Goal: Task Accomplishment & Management: Manage account settings

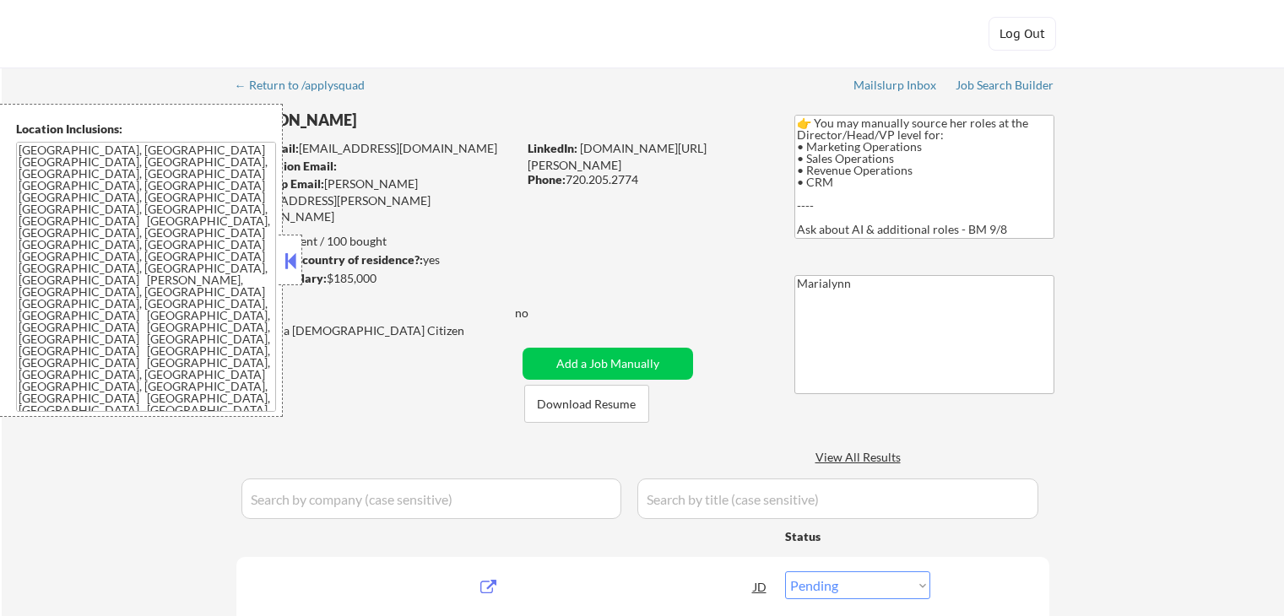
select select ""pending""
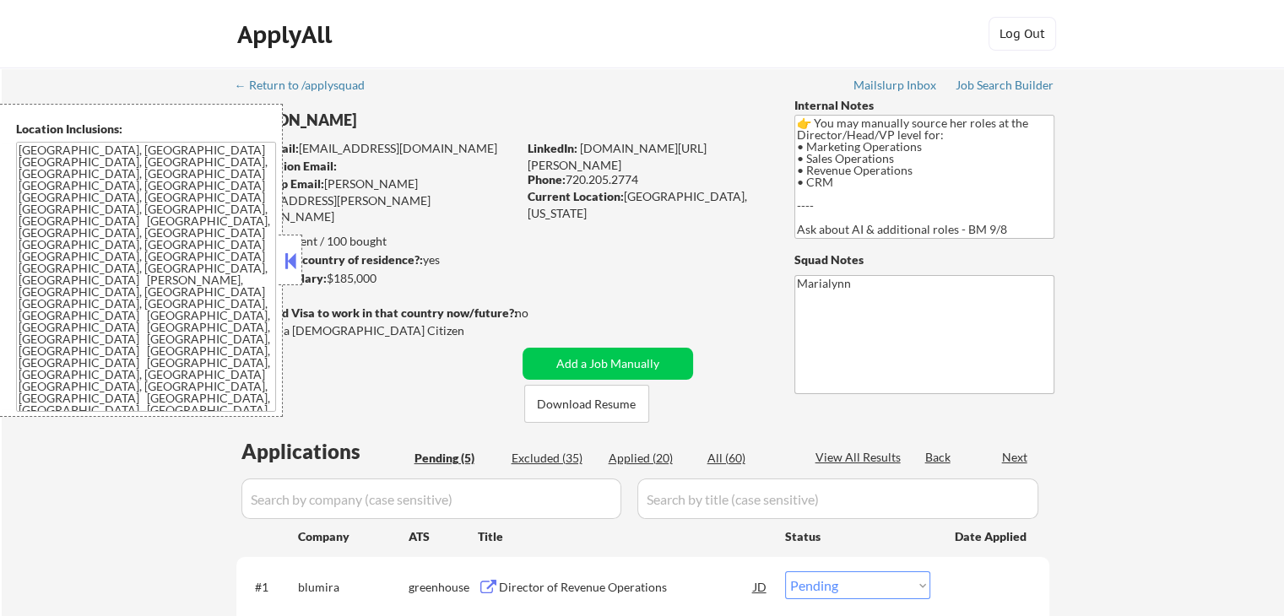
click at [314, 241] on div "Applies: 20 sent / 100 bought" at bounding box center [376, 241] width 281 height 17
click at [285, 258] on button at bounding box center [290, 260] width 19 height 25
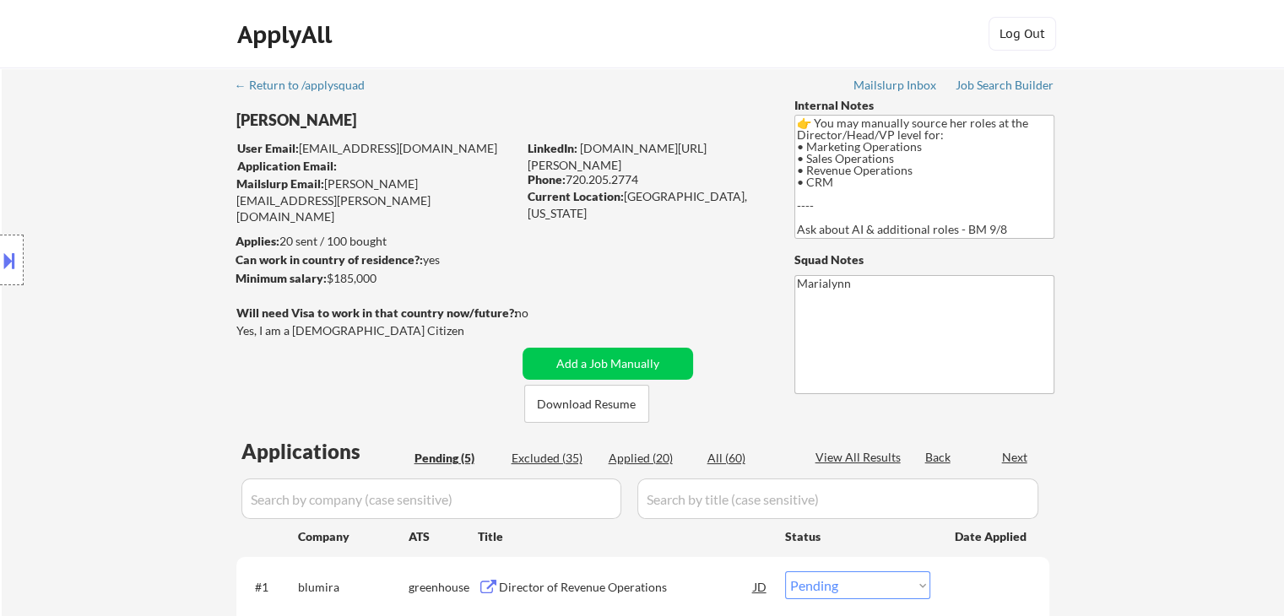
scroll to position [84, 0]
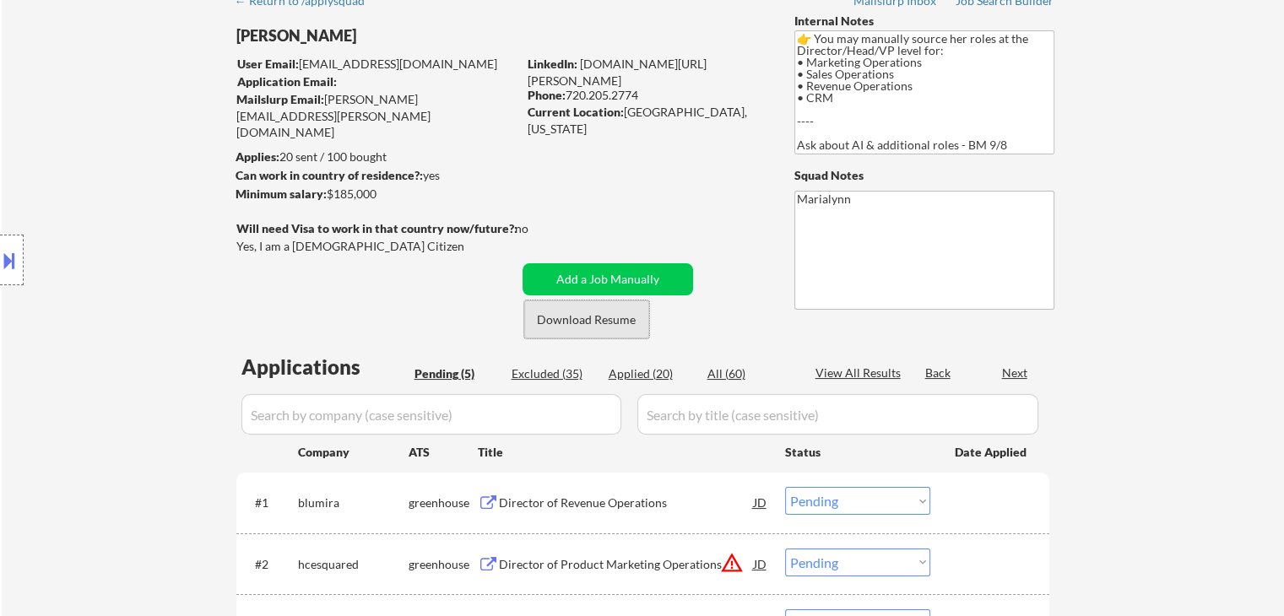
click at [591, 321] on button "Download Resume" at bounding box center [586, 320] width 125 height 38
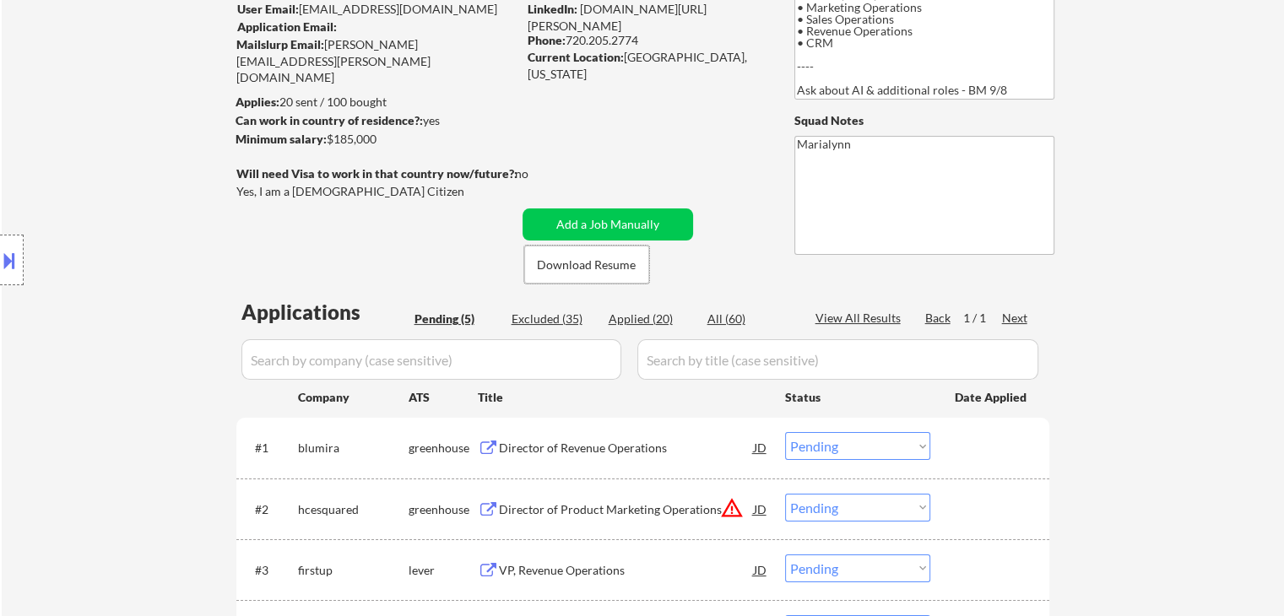
scroll to position [169, 0]
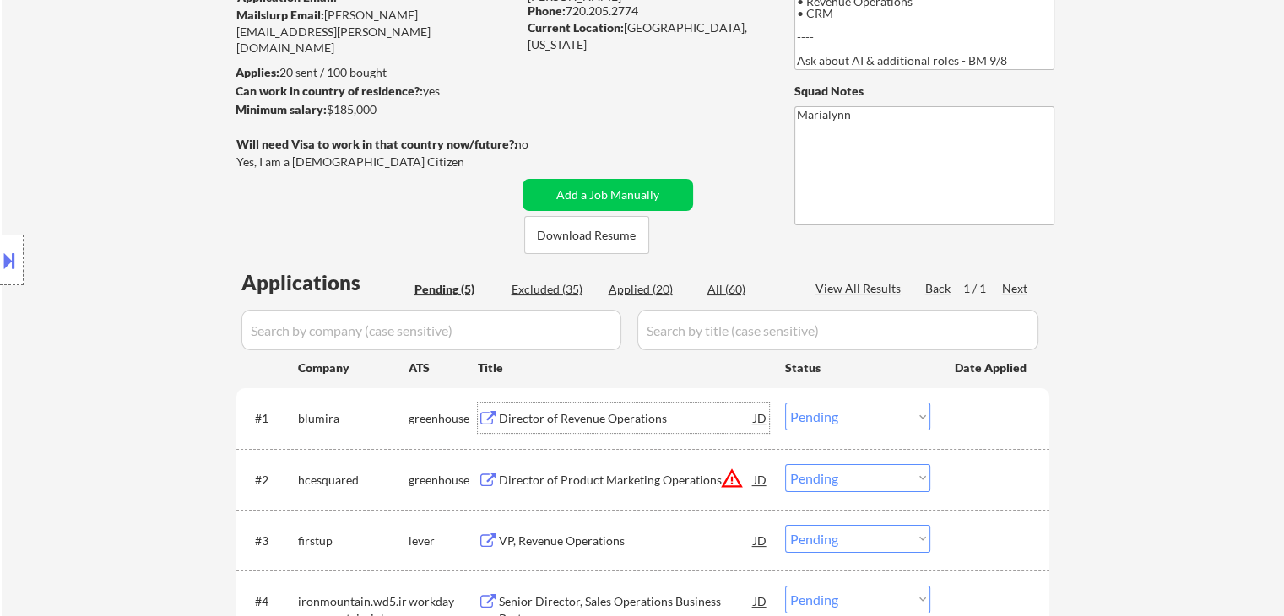
click at [574, 413] on div "Director of Revenue Operations" at bounding box center [626, 418] width 255 height 17
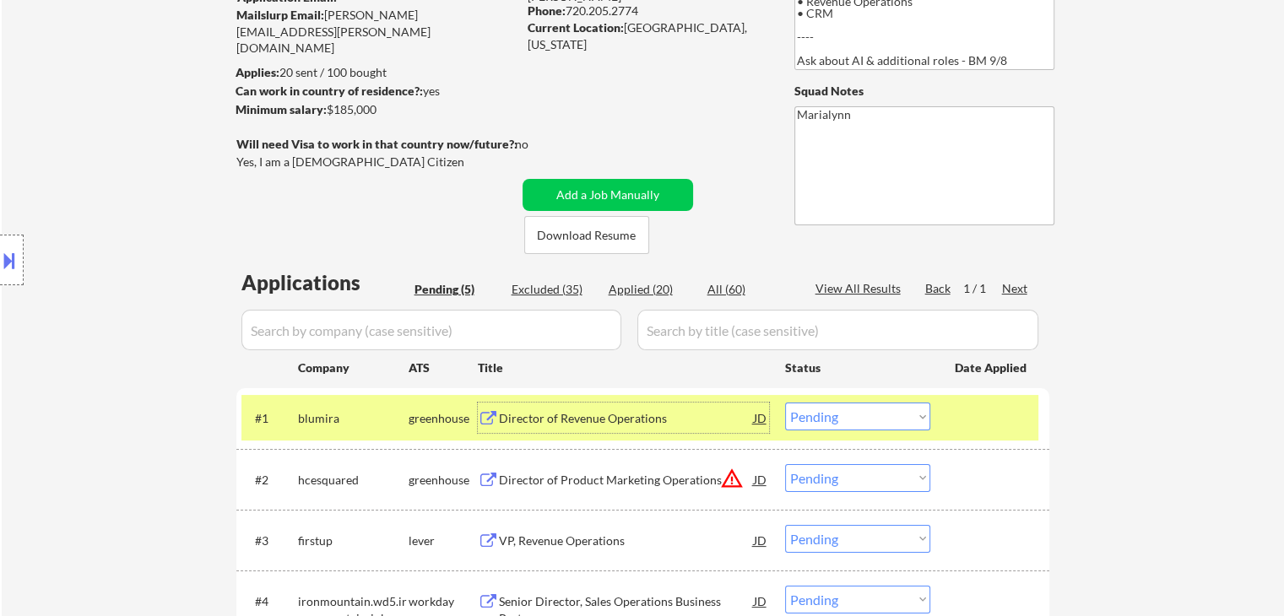
drag, startPoint x: 865, startPoint y: 421, endPoint x: 886, endPoint y: 423, distance: 21.2
click at [871, 421] on select "Choose an option... Pending Applied Excluded (Questions) Excluded (Expired) Exc…" at bounding box center [857, 417] width 145 height 28
click at [785, 403] on select "Choose an option... Pending Applied Excluded (Questions) Excluded (Expired) Exc…" at bounding box center [857, 417] width 145 height 28
select select ""pending""
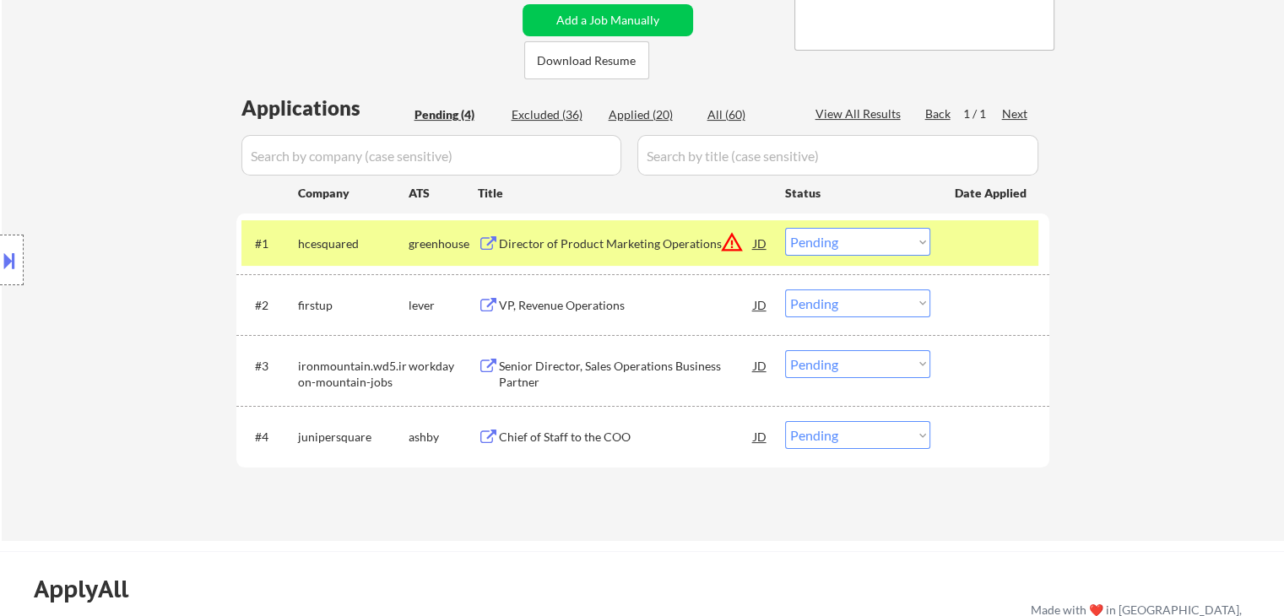
scroll to position [507, 0]
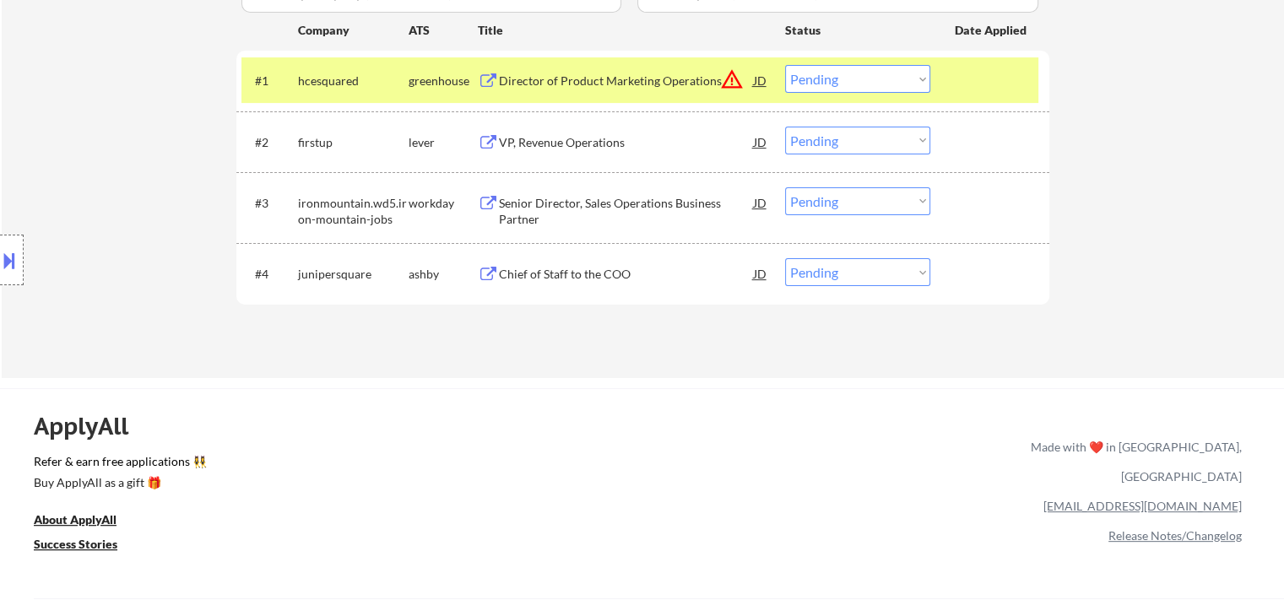
click at [396, 75] on div "hcesquared" at bounding box center [353, 81] width 111 height 17
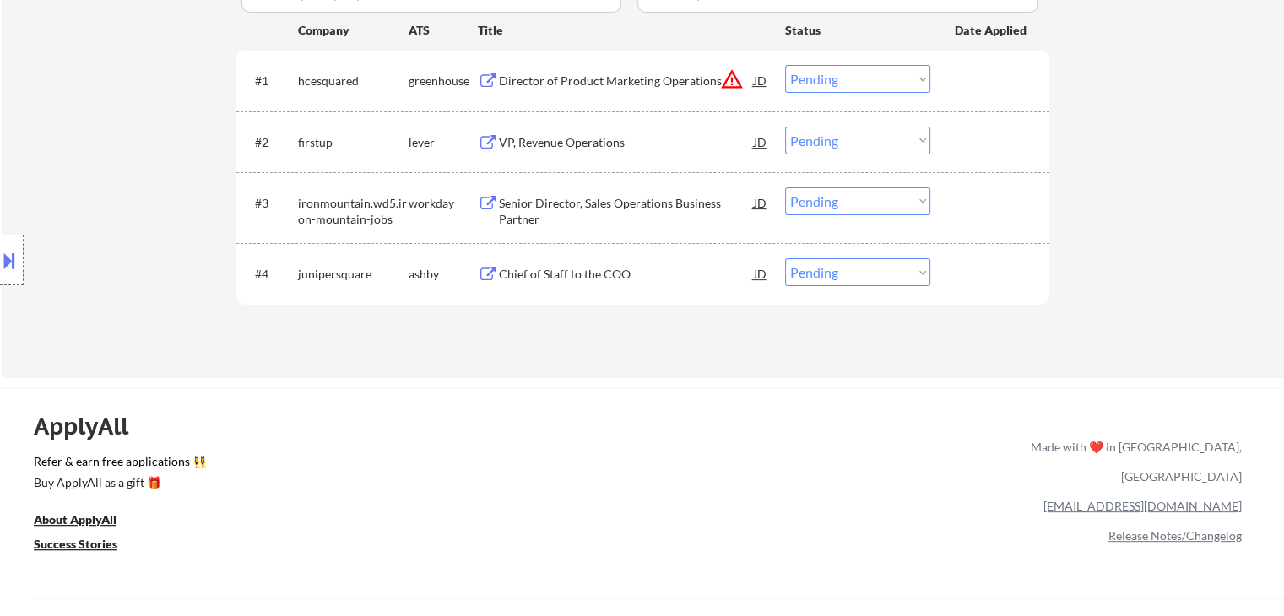
click at [549, 149] on div "VP, Revenue Operations" at bounding box center [626, 142] width 255 height 17
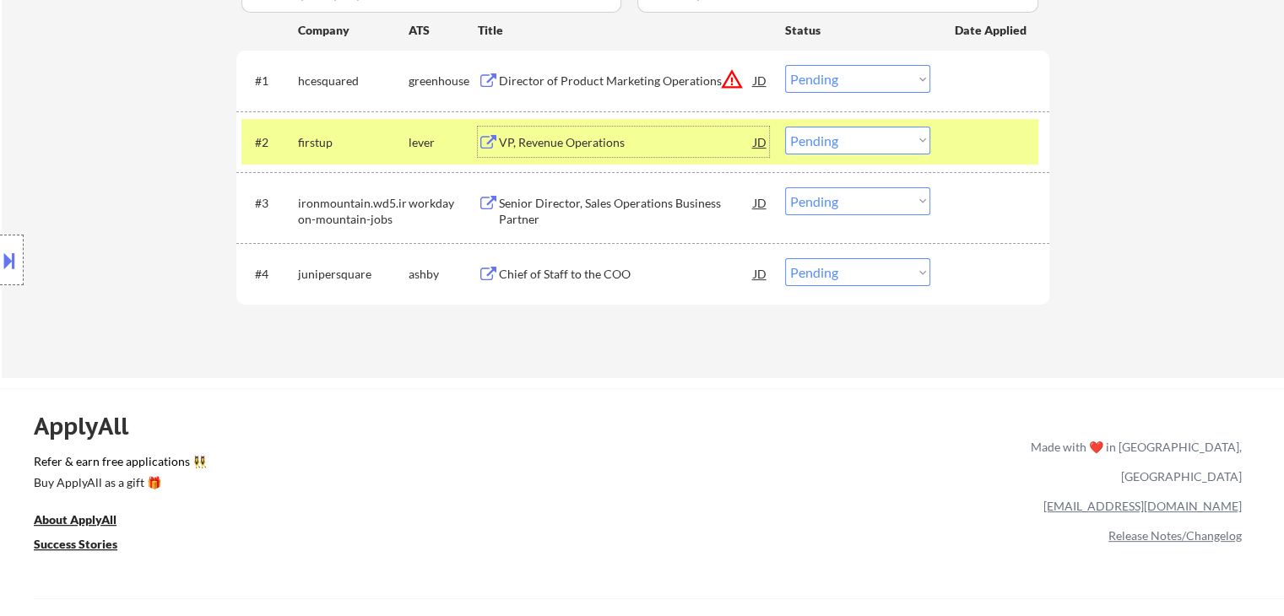
click at [683, 139] on div "VP, Revenue Operations" at bounding box center [626, 142] width 255 height 17
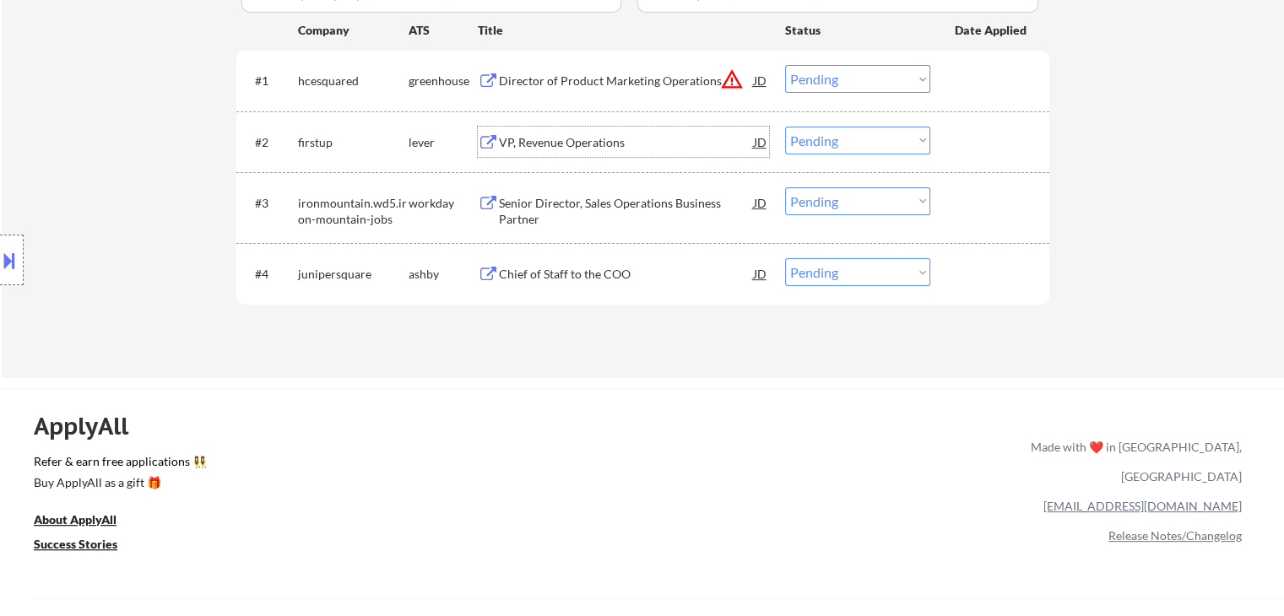
scroll to position [84, 0]
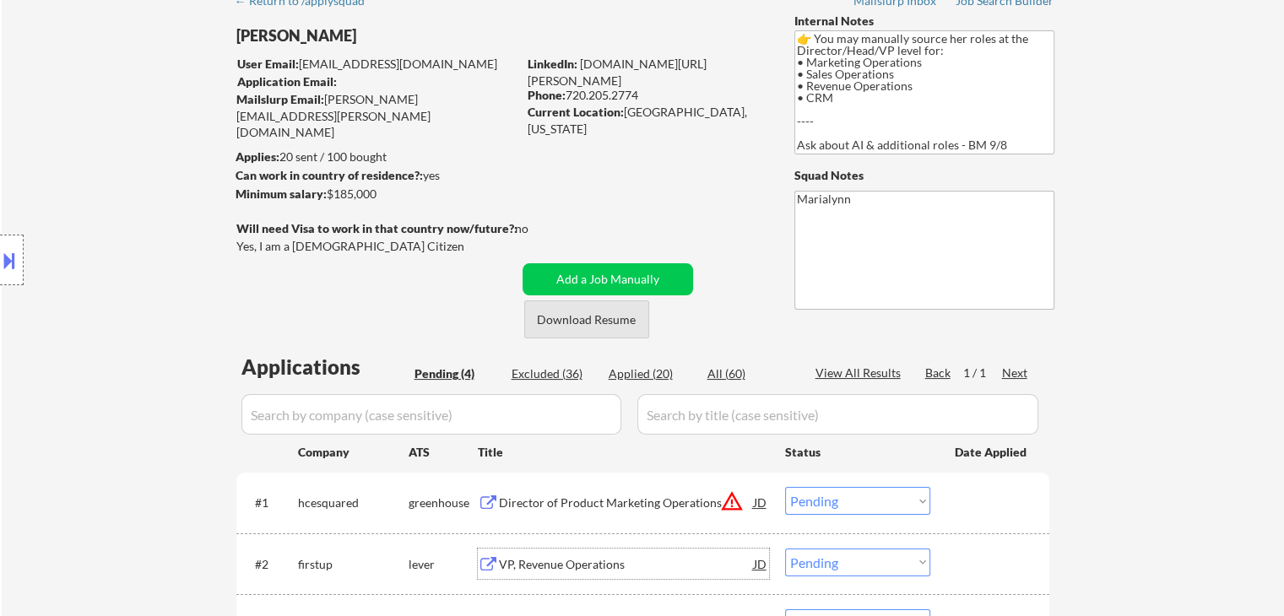
click at [601, 322] on button "Download Resume" at bounding box center [586, 320] width 125 height 38
drag, startPoint x: 624, startPoint y: 109, endPoint x: 742, endPoint y: 108, distance: 118.2
click at [742, 108] on div "Current Location: [GEOGRAPHIC_DATA], [US_STATE]" at bounding box center [647, 120] width 239 height 33
copy div "[GEOGRAPHIC_DATA], [US_STATE]"
click at [625, 129] on div "← Return to /applysquad Mailslurp Inbox Job Search Builder [PERSON_NAME] User E…" at bounding box center [643, 385] width 842 height 804
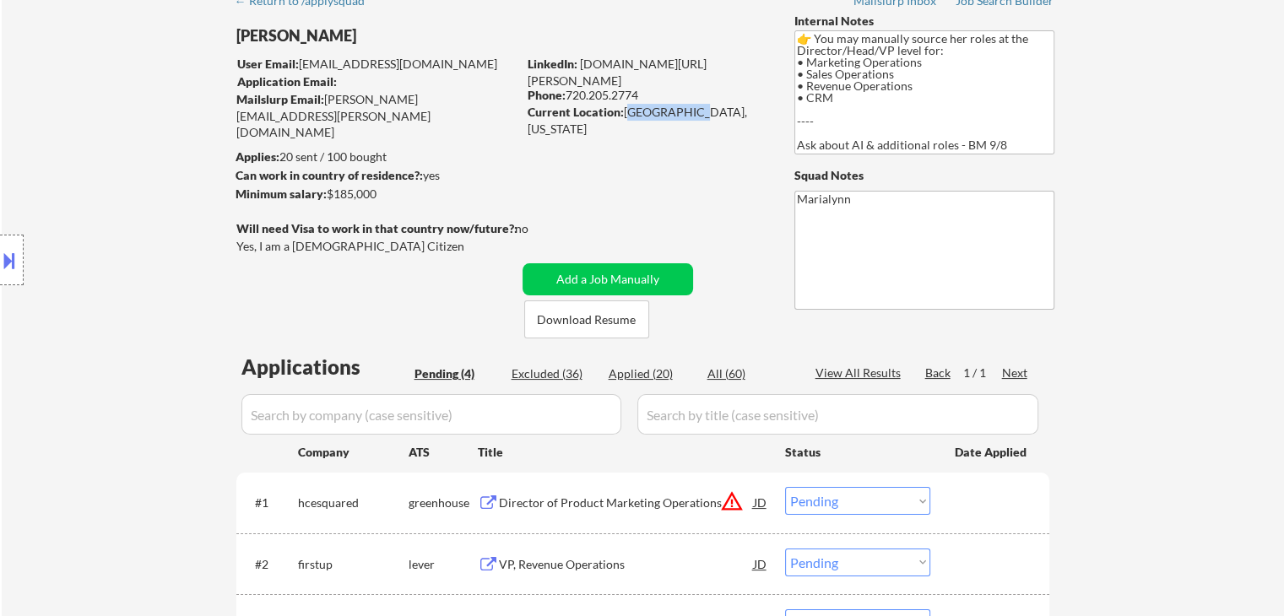
drag, startPoint x: 625, startPoint y: 113, endPoint x: 682, endPoint y: 116, distance: 57.5
click at [683, 114] on div "Current Location: [GEOGRAPHIC_DATA], [US_STATE]" at bounding box center [647, 120] width 239 height 33
copy div "Centennial,"
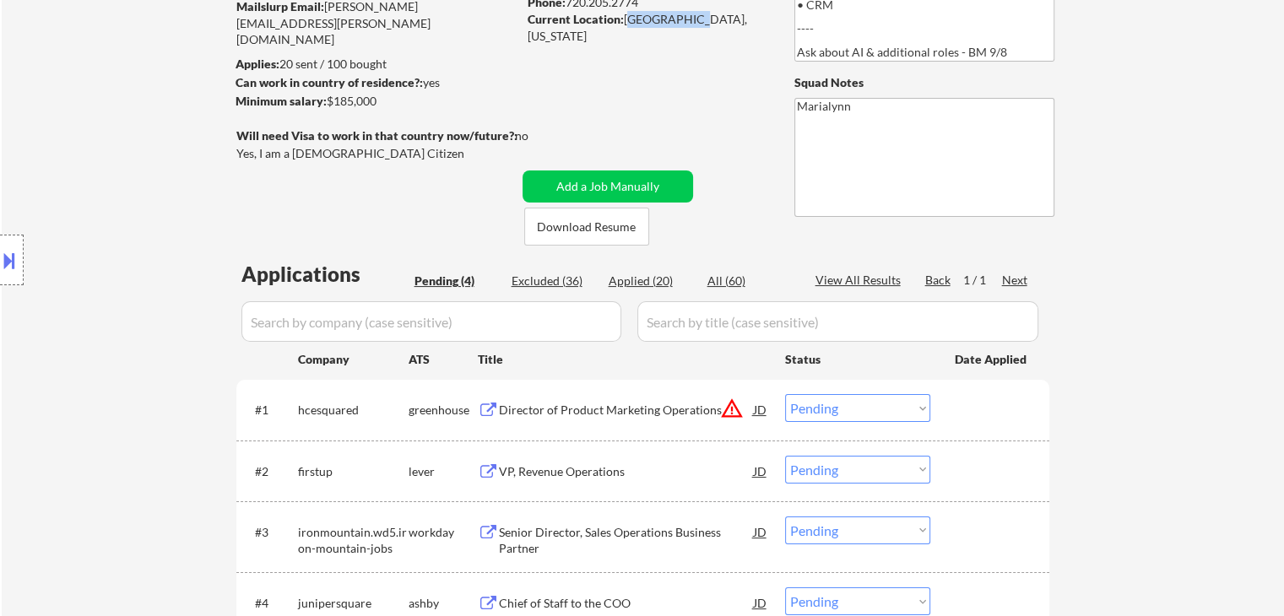
scroll to position [338, 0]
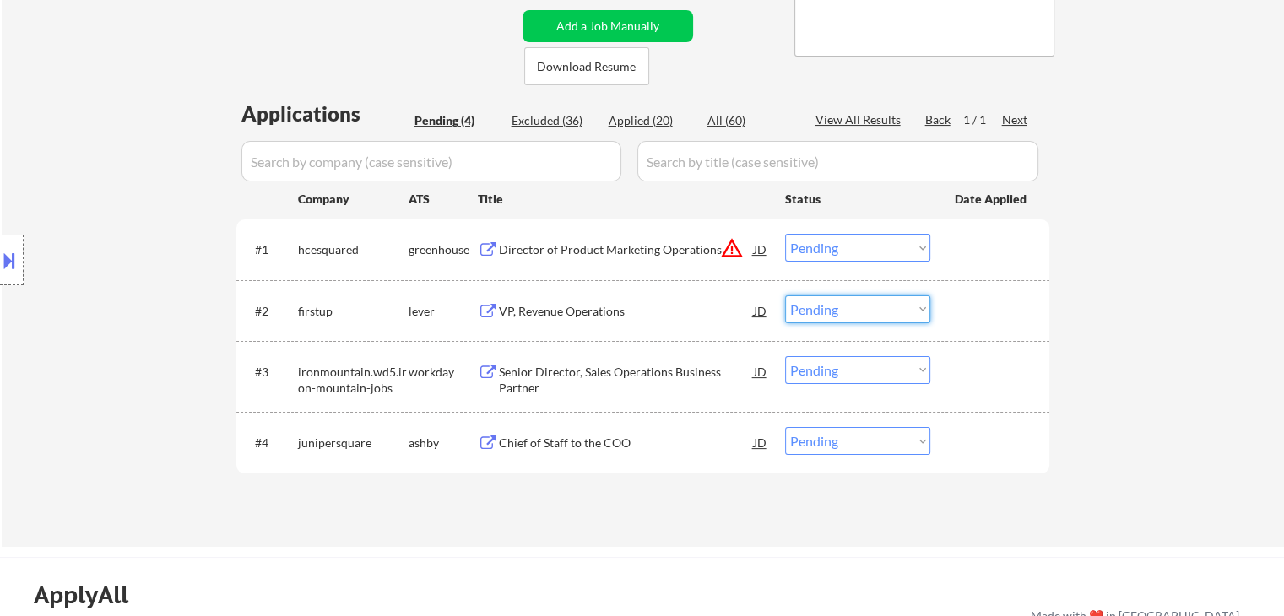
click at [855, 305] on select "Choose an option... Pending Applied Excluded (Questions) Excluded (Expired) Exc…" at bounding box center [857, 309] width 145 height 28
click at [785, 295] on select "Choose an option... Pending Applied Excluded (Questions) Excluded (Expired) Exc…" at bounding box center [857, 309] width 145 height 28
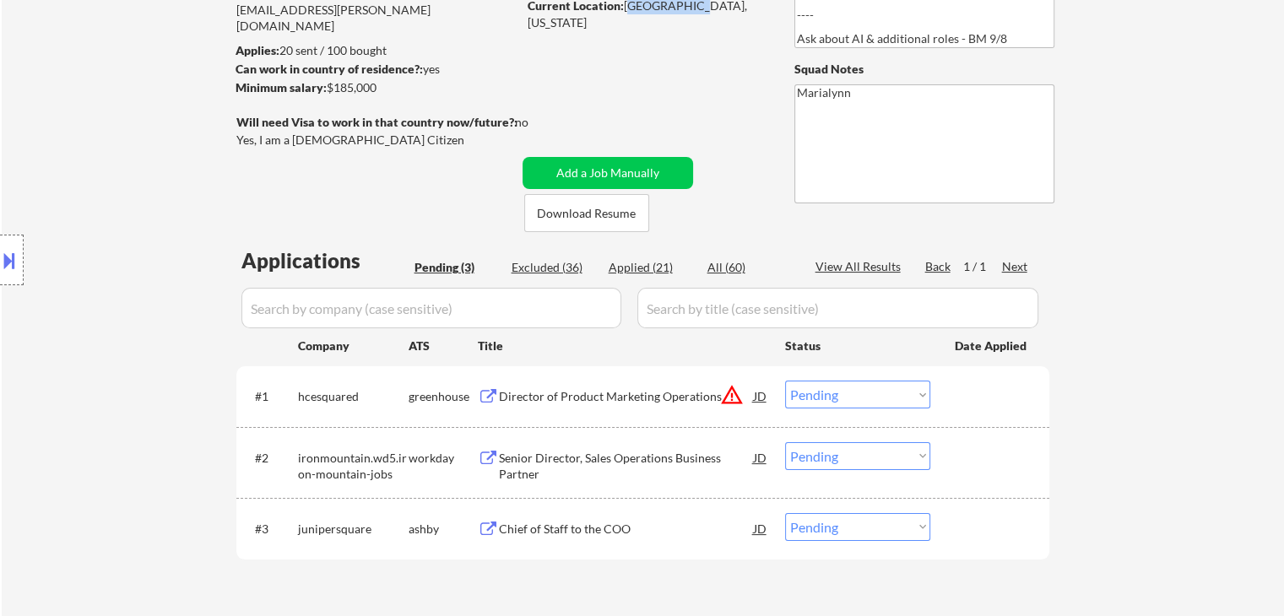
scroll to position [0, 0]
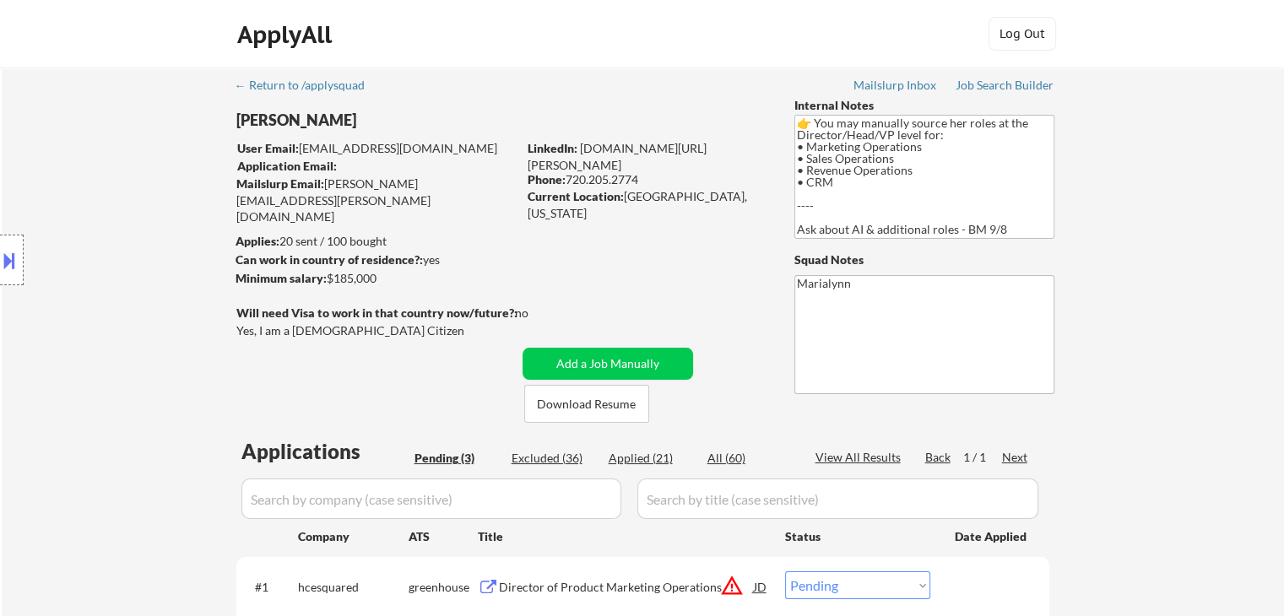
click at [685, 230] on div "← Return to /applysquad Mailslurp Inbox Job Search Builder [PERSON_NAME] User E…" at bounding box center [643, 439] width 842 height 743
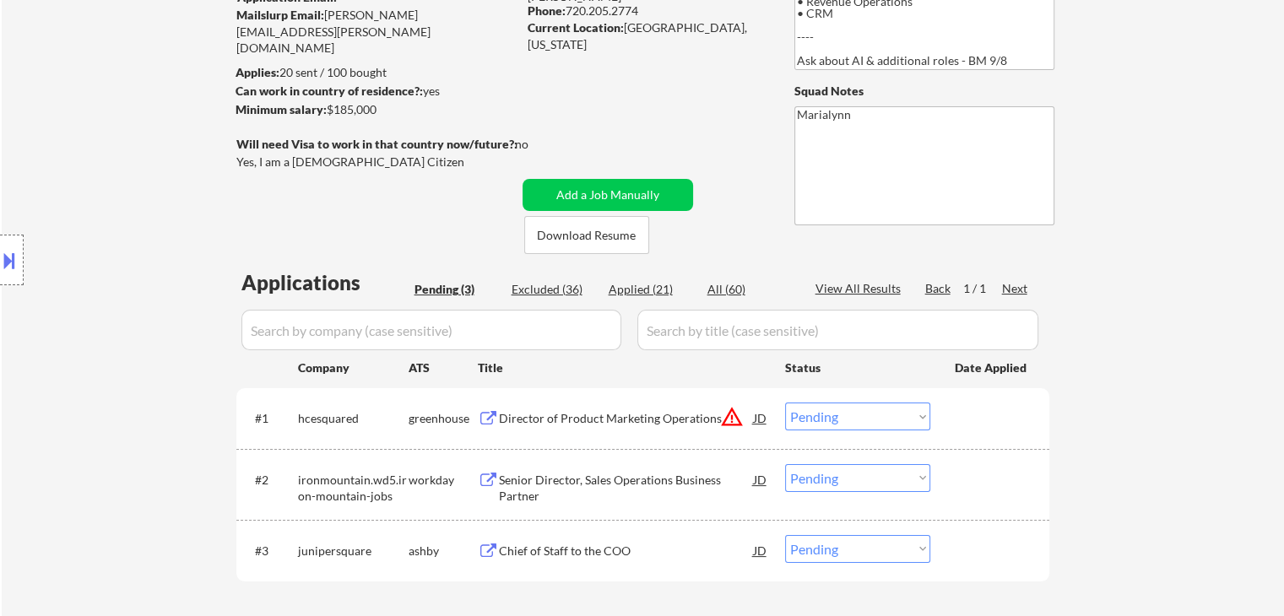
scroll to position [169, 0]
drag, startPoint x: 623, startPoint y: 28, endPoint x: 747, endPoint y: 28, distance: 124.1
click at [747, 28] on div "Current Location: [GEOGRAPHIC_DATA], [US_STATE]" at bounding box center [647, 35] width 239 height 33
copy div "[GEOGRAPHIC_DATA], [US_STATE]"
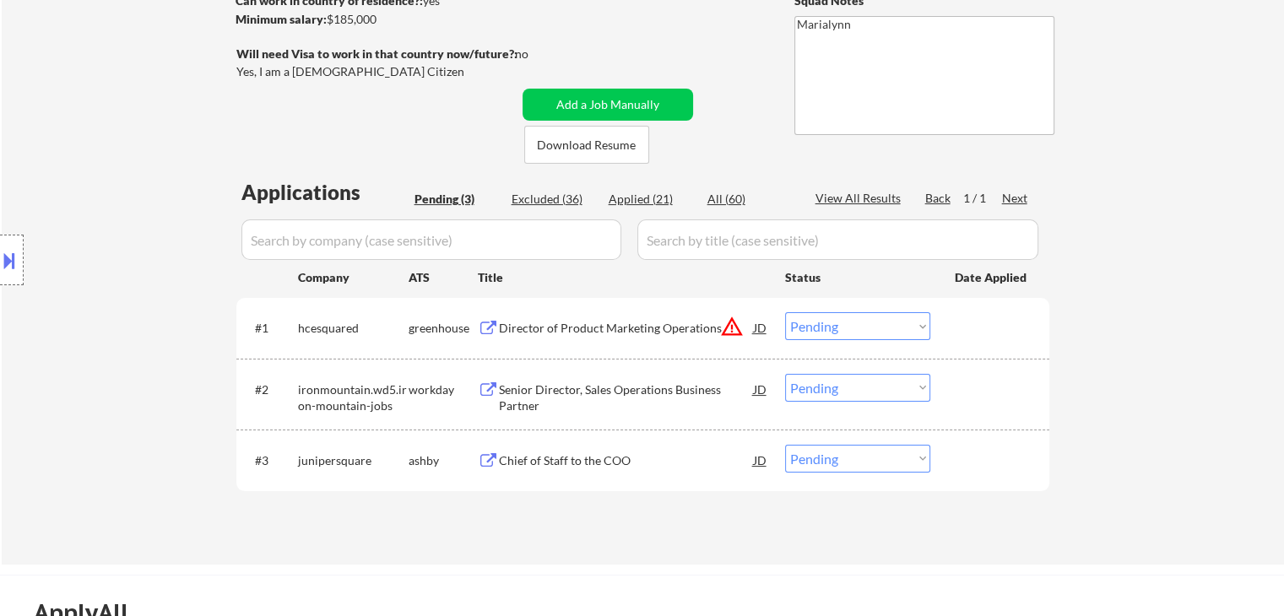
scroll to position [338, 0]
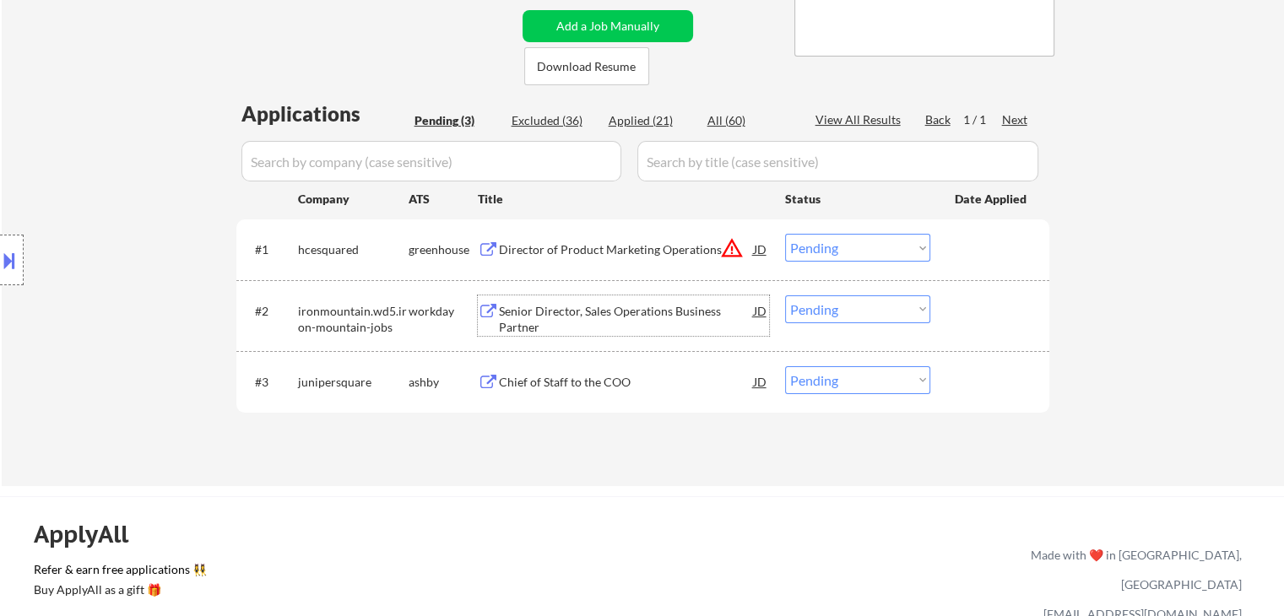
click at [618, 329] on div "Senior Director, Sales Operations Business Partner" at bounding box center [626, 319] width 255 height 33
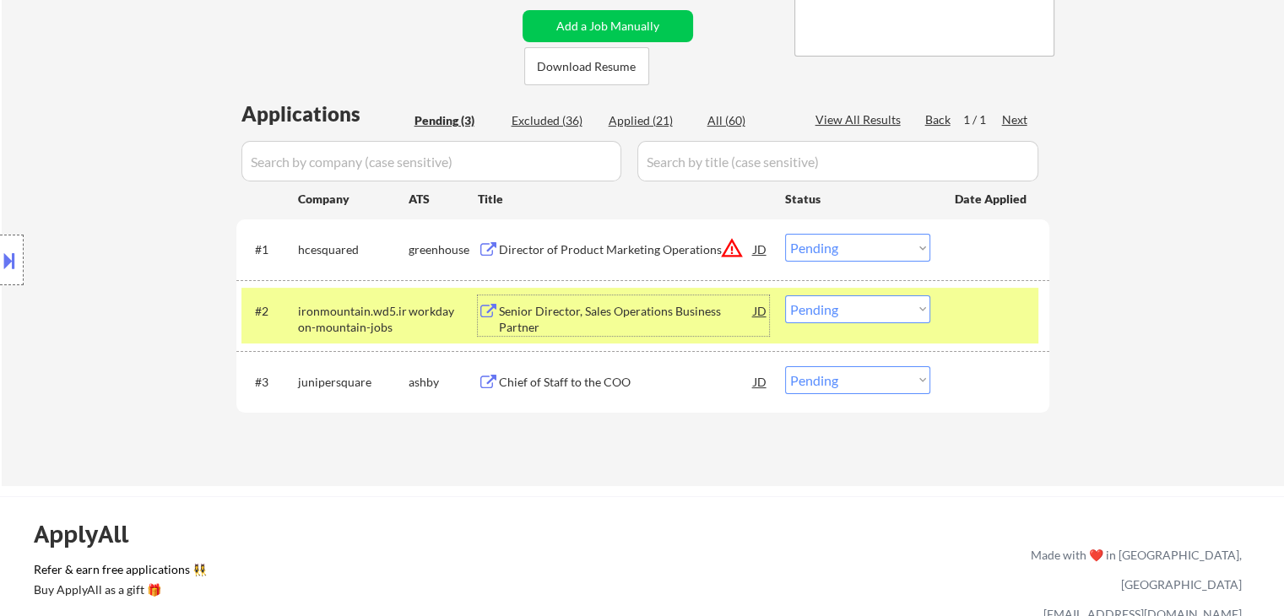
click at [833, 315] on select "Choose an option... Pending Applied Excluded (Questions) Excluded (Expired) Exc…" at bounding box center [857, 309] width 145 height 28
click at [785, 295] on select "Choose an option... Pending Applied Excluded (Questions) Excluded (Expired) Exc…" at bounding box center [857, 309] width 145 height 28
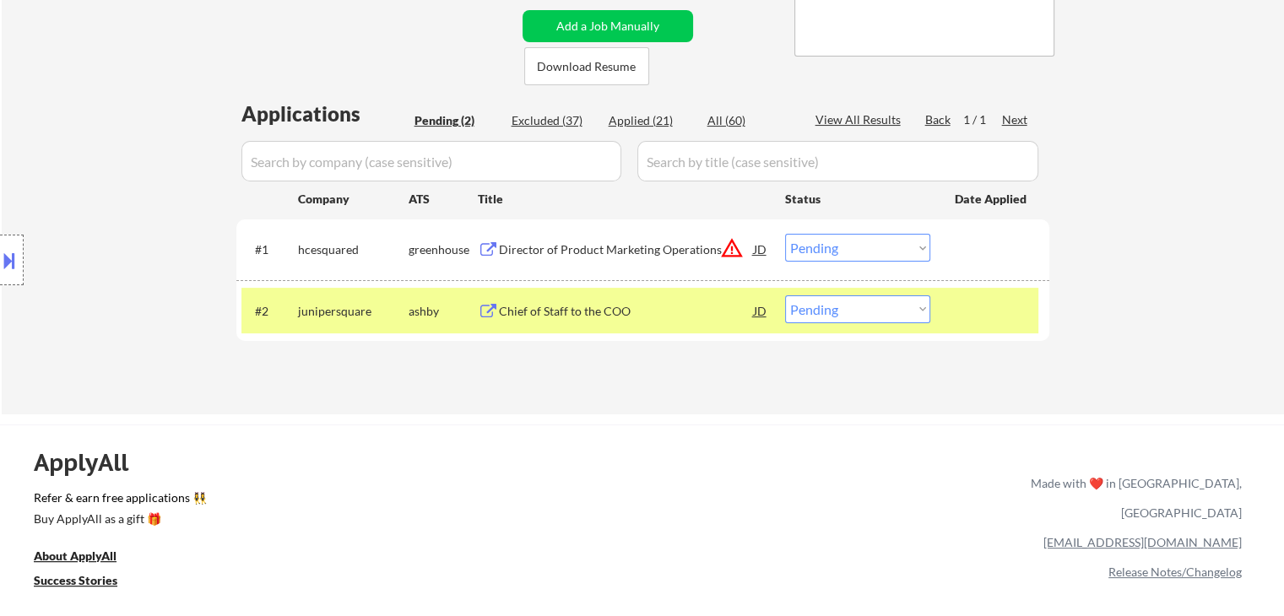
click at [577, 310] on div "Chief of Staff to the COO" at bounding box center [626, 311] width 255 height 17
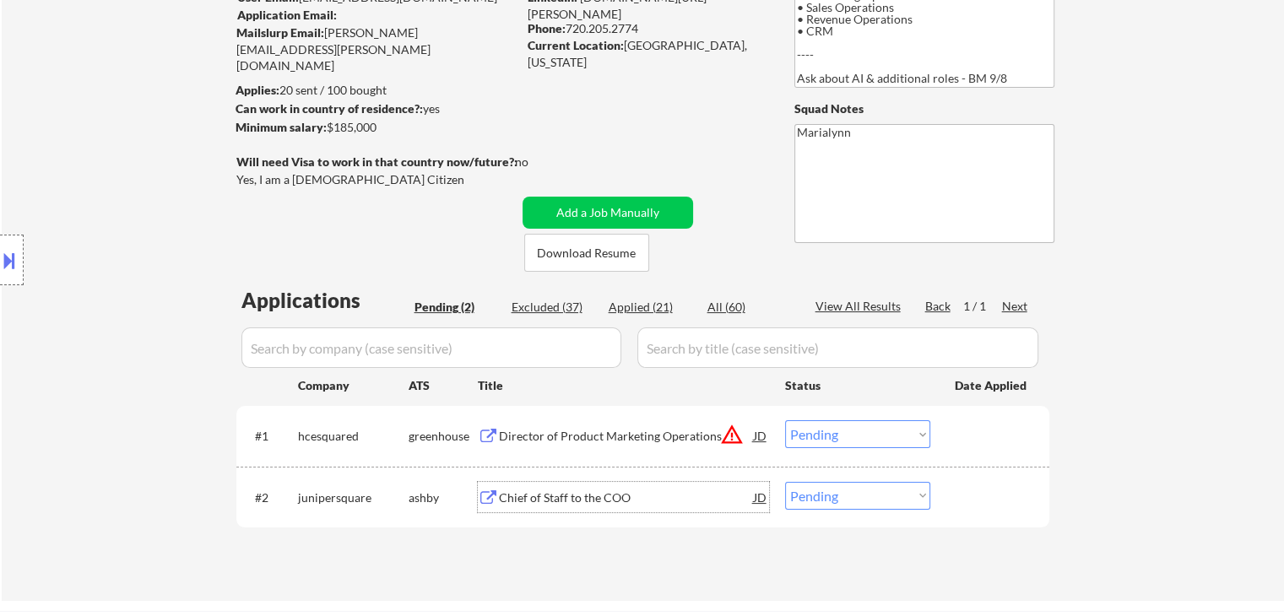
scroll to position [0, 0]
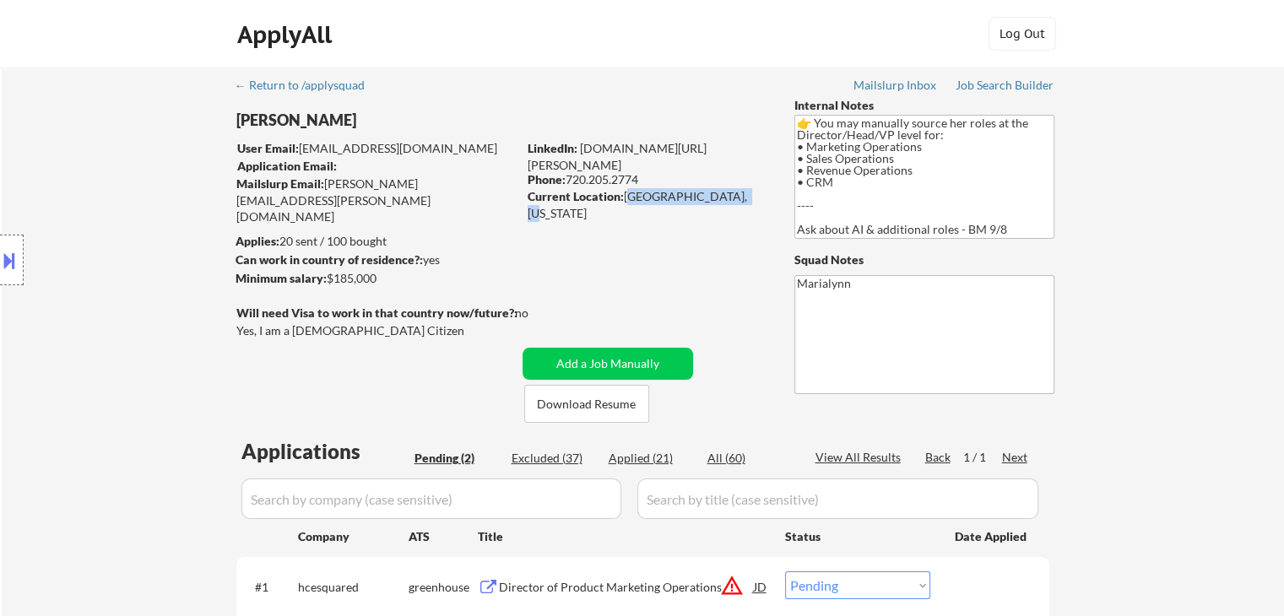
drag, startPoint x: 625, startPoint y: 198, endPoint x: 745, endPoint y: 200, distance: 119.9
click at [745, 200] on div "Current Location: [GEOGRAPHIC_DATA], [US_STATE]" at bounding box center [647, 204] width 239 height 33
copy div "[GEOGRAPHIC_DATA], [US_STATE]"
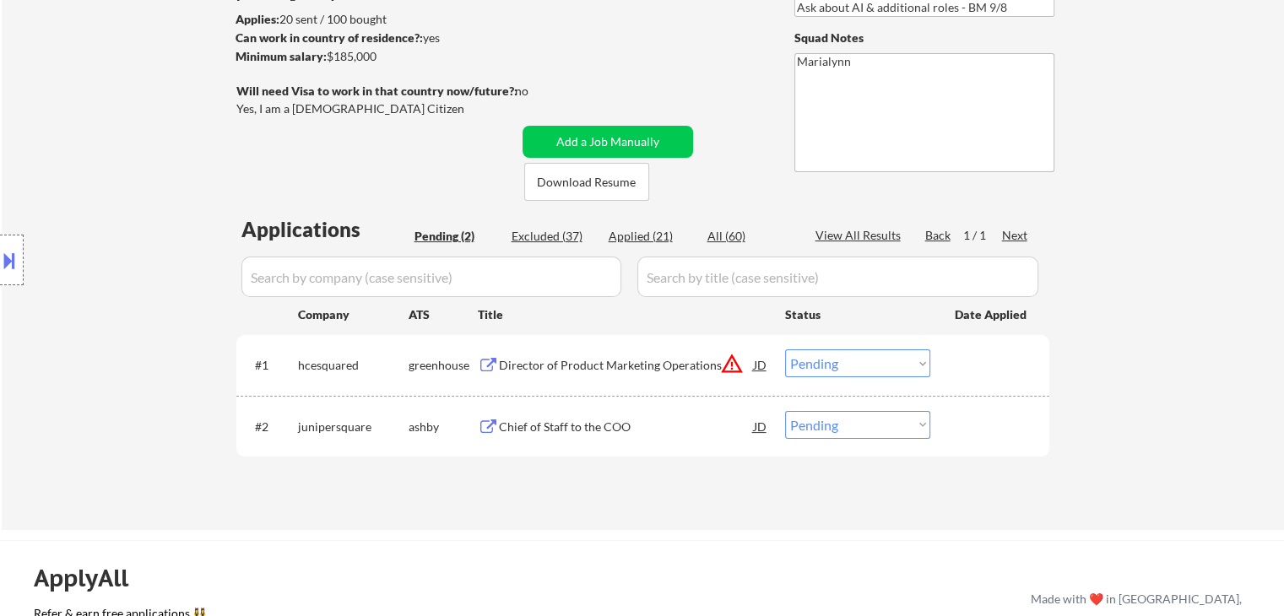
scroll to position [253, 0]
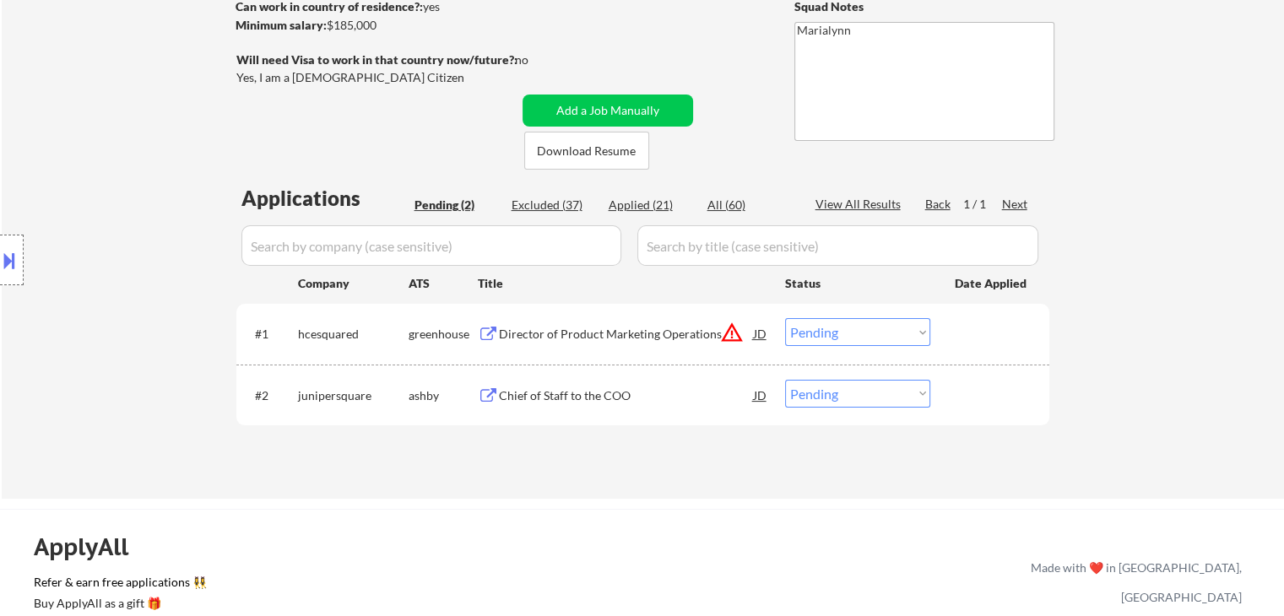
click at [834, 396] on select "Choose an option... Pending Applied Excluded (Questions) Excluded (Expired) Exc…" at bounding box center [857, 394] width 145 height 28
select select ""applied""
click at [785, 380] on select "Choose an option... Pending Applied Excluded (Questions) Excluded (Expired) Exc…" at bounding box center [857, 394] width 145 height 28
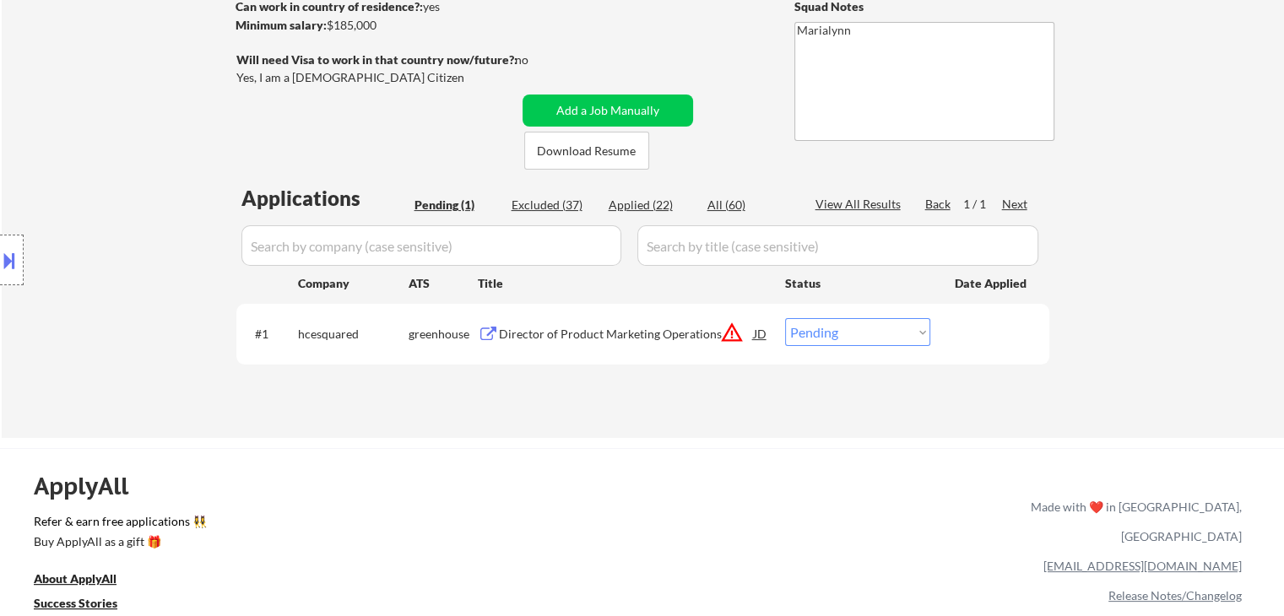
click at [538, 336] on div "Director of Product Marketing Operations" at bounding box center [626, 334] width 255 height 17
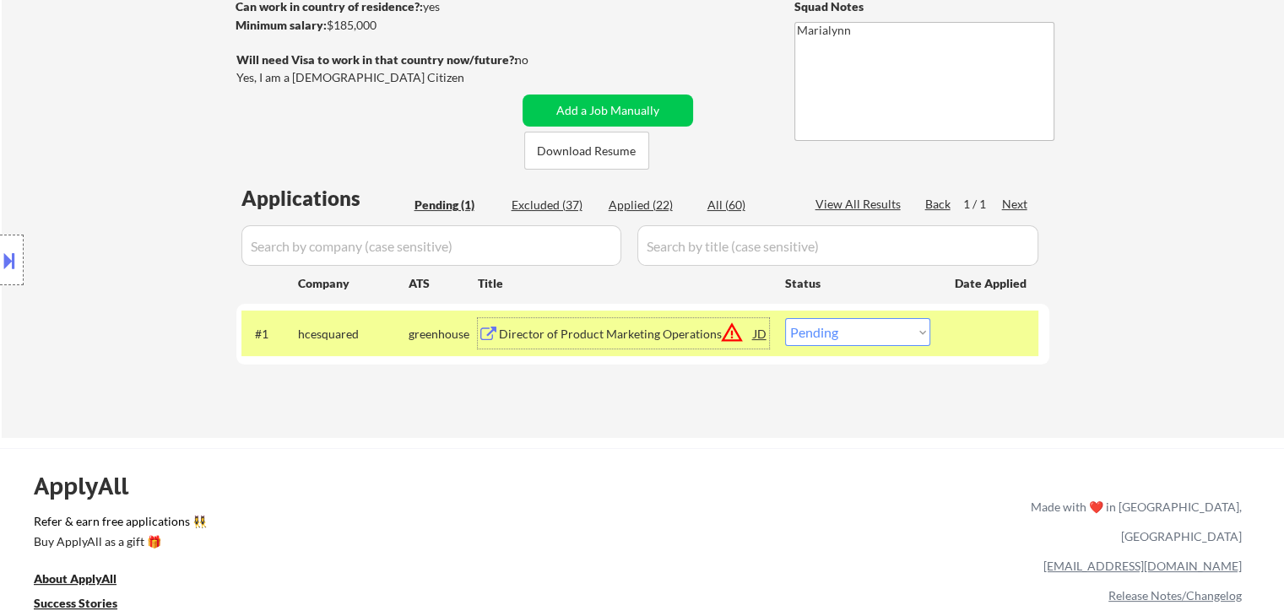
click at [832, 332] on select "Choose an option... Pending Applied Excluded (Questions) Excluded (Expired) Exc…" at bounding box center [857, 332] width 145 height 28
select select ""excluded__bad_match_""
click at [785, 318] on select "Choose an option... Pending Applied Excluded (Questions) Excluded (Expired) Exc…" at bounding box center [857, 332] width 145 height 28
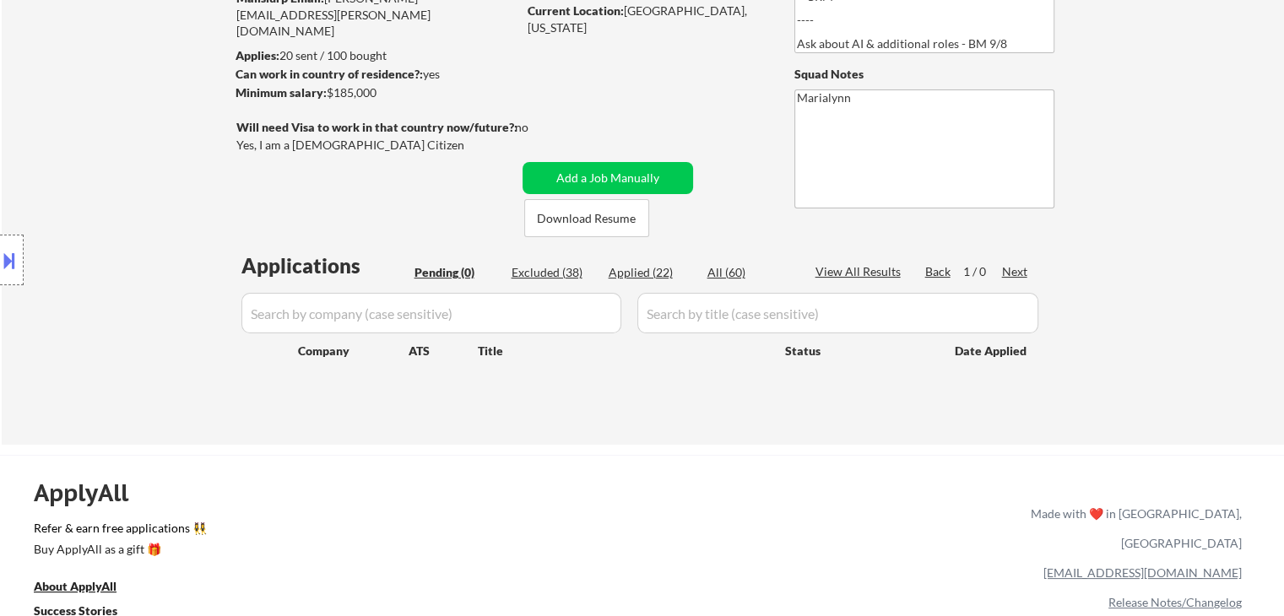
scroll to position [84, 0]
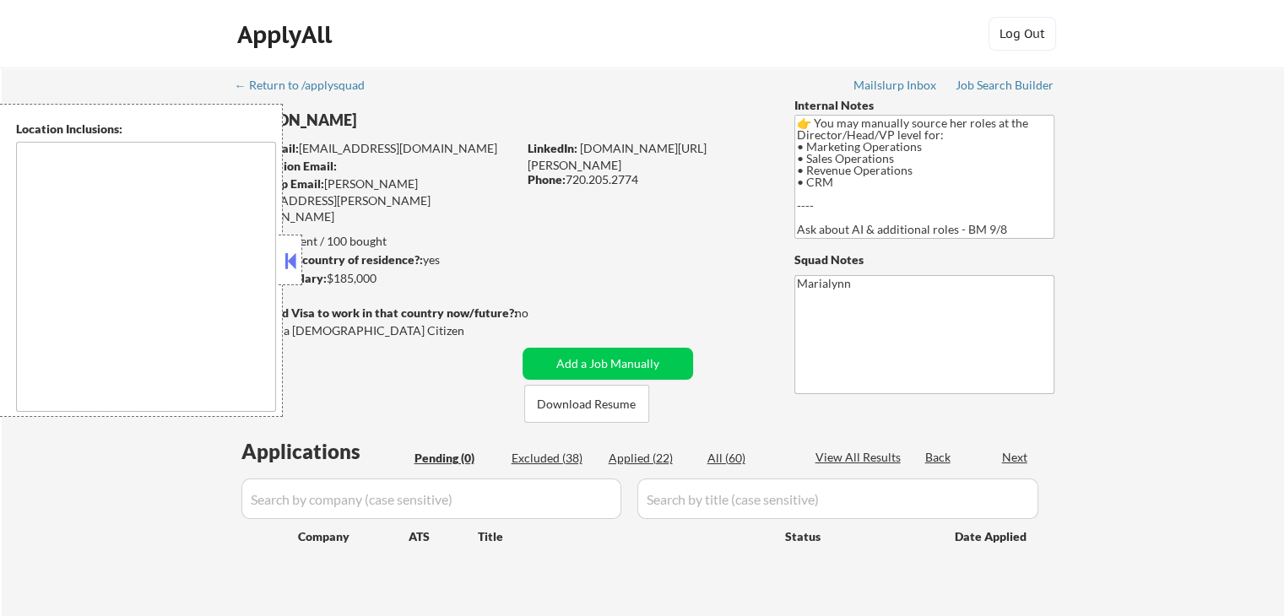
type textarea "Highlands Ranch, CO Littleton, CO Centennial, CO Lone Tree, CO Englewood, CO Gr…"
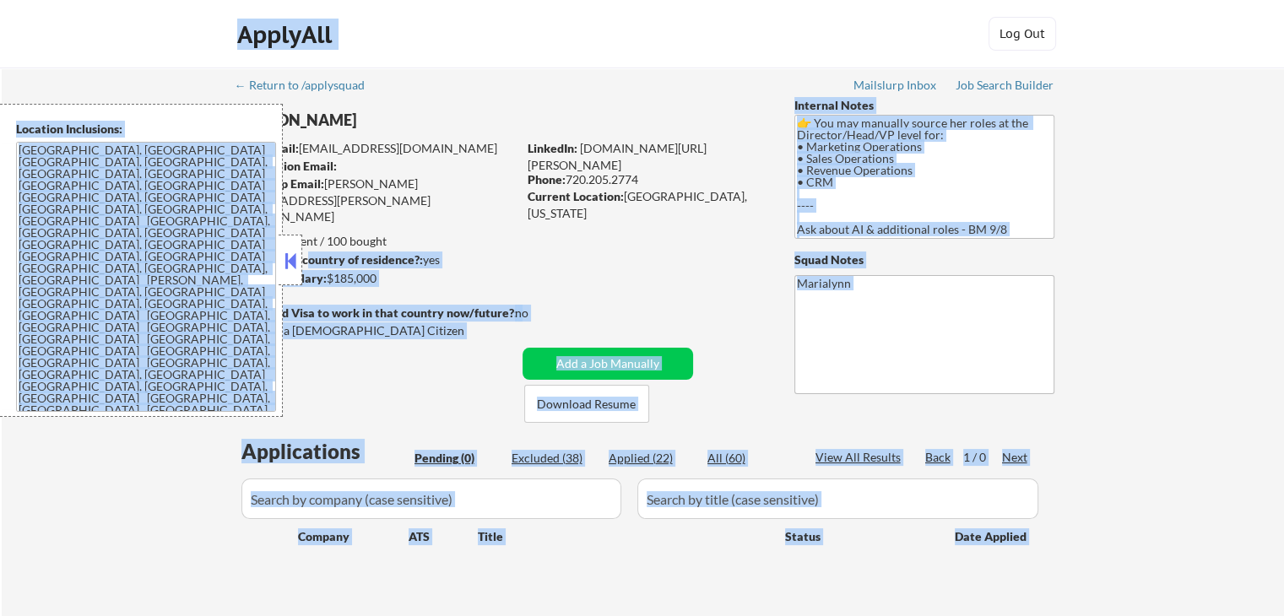
click at [305, 268] on body "← Return to /applysquad Mailslurp Inbox Job Search Builder Laura Stephens User …" at bounding box center [642, 308] width 1284 height 616
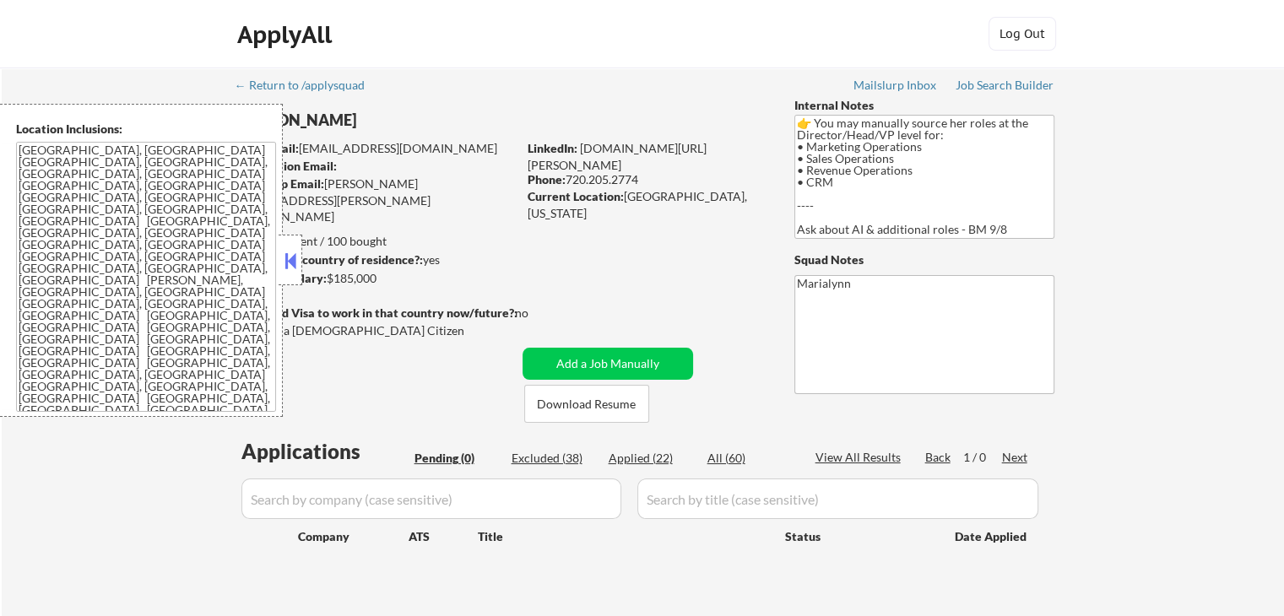
drag, startPoint x: 404, startPoint y: 210, endPoint x: 415, endPoint y: 217, distance: 13.6
click at [412, 213] on div "← Return to /applysquad Mailslurp Inbox Job Search Builder Laura Stephens User …" at bounding box center [643, 343] width 842 height 550
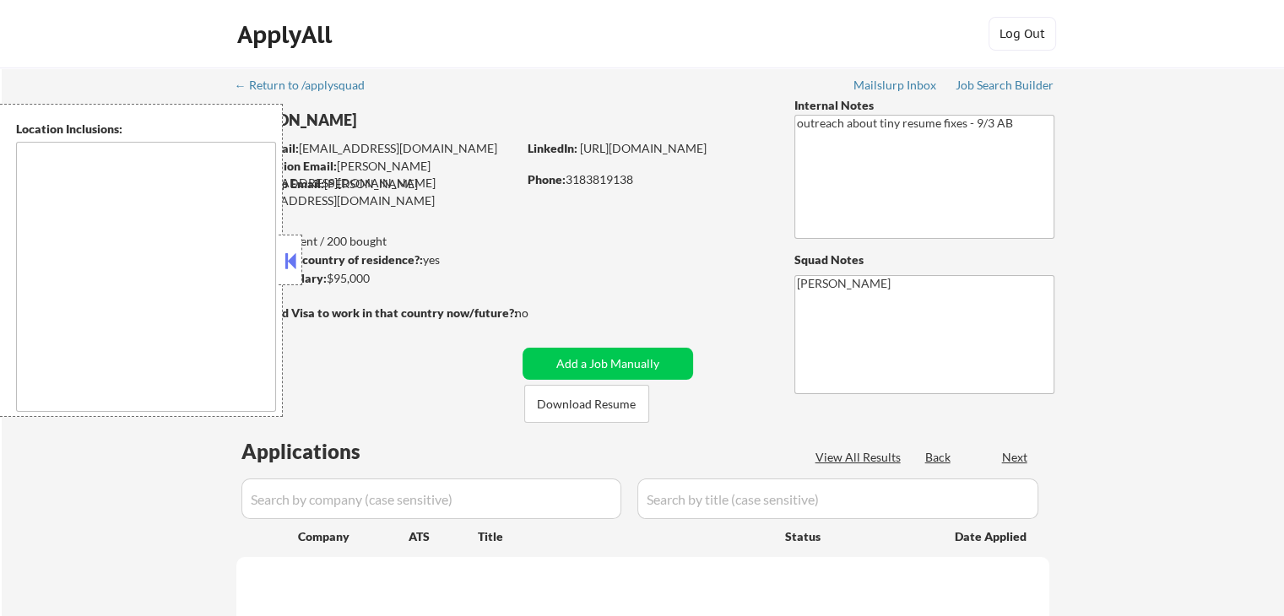
click at [284, 257] on button at bounding box center [290, 260] width 19 height 25
select select ""pending""
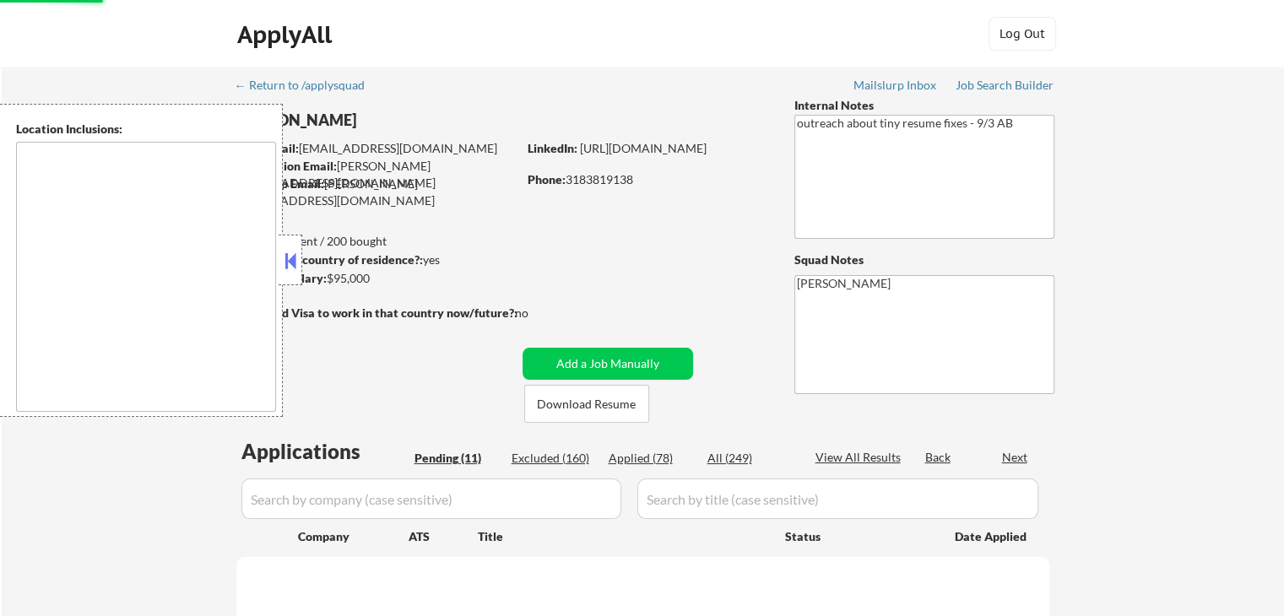
select select ""pending""
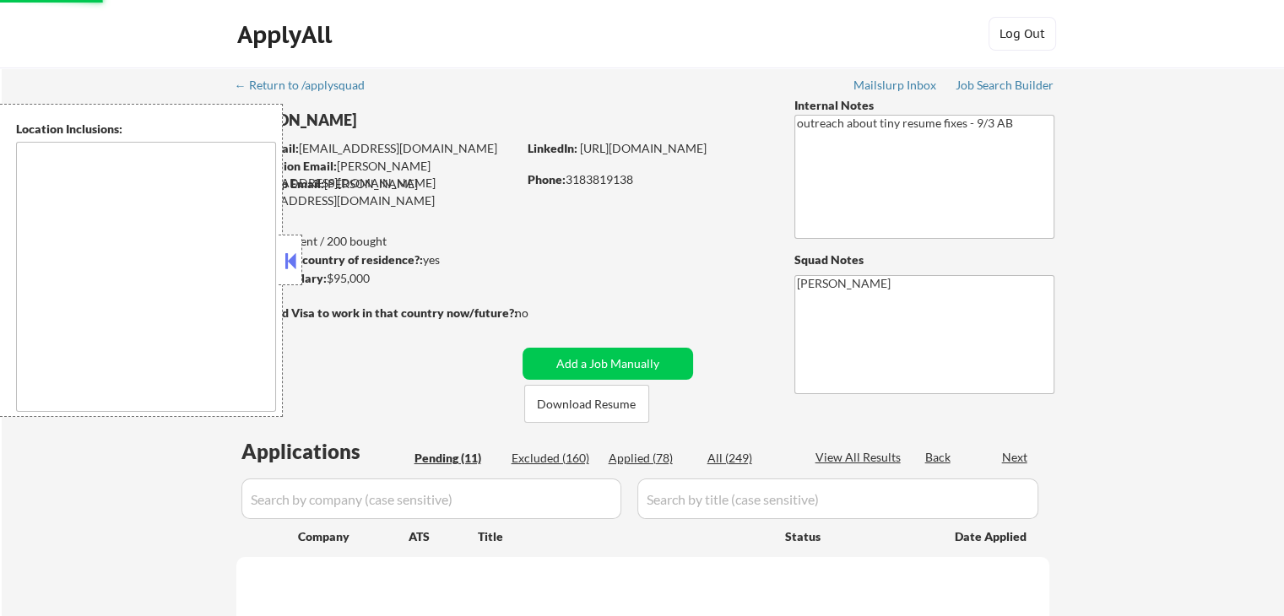
select select ""pending""
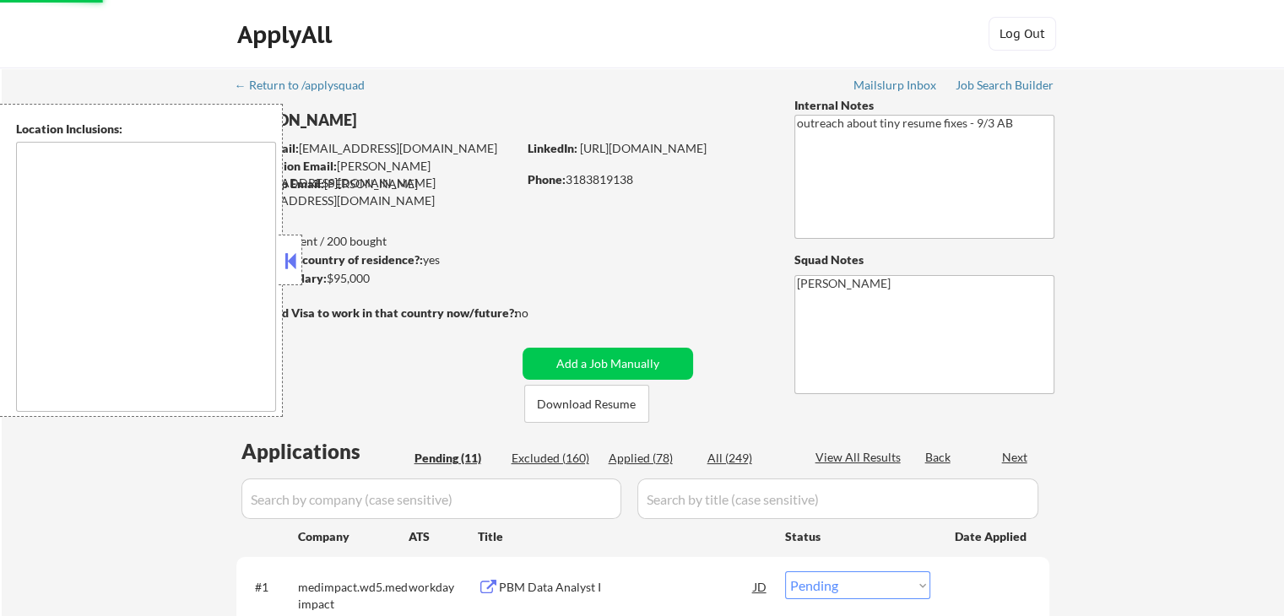
drag, startPoint x: 284, startPoint y: 258, endPoint x: 322, endPoint y: 254, distance: 38.2
click at [285, 258] on button at bounding box center [290, 260] width 19 height 25
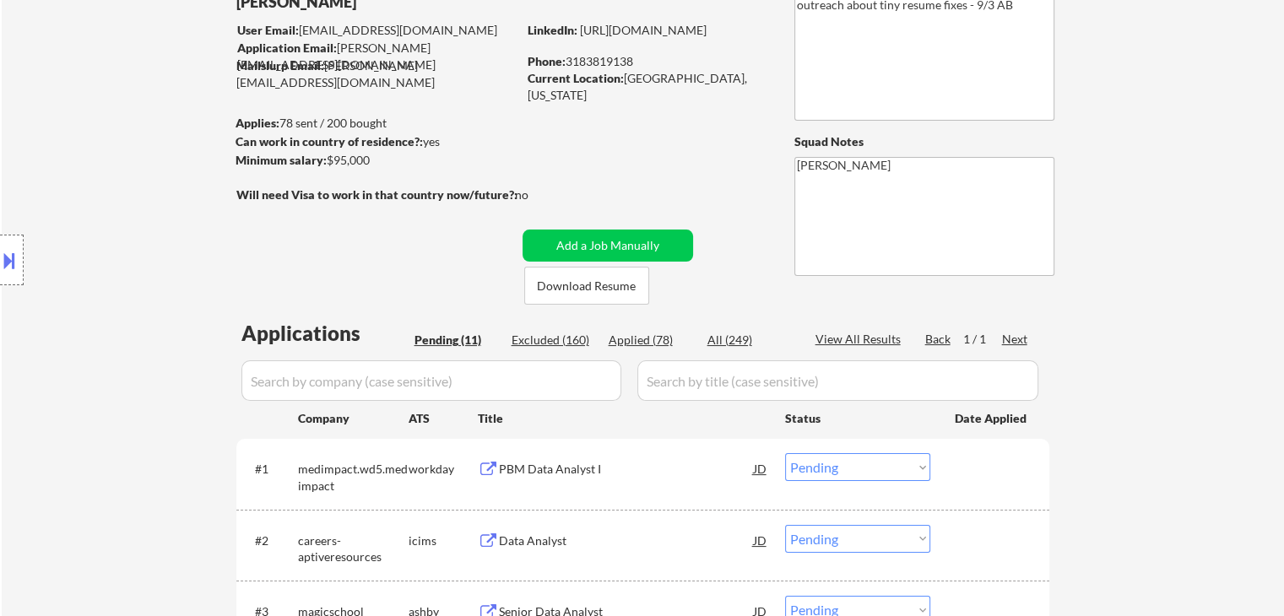
scroll to position [84, 0]
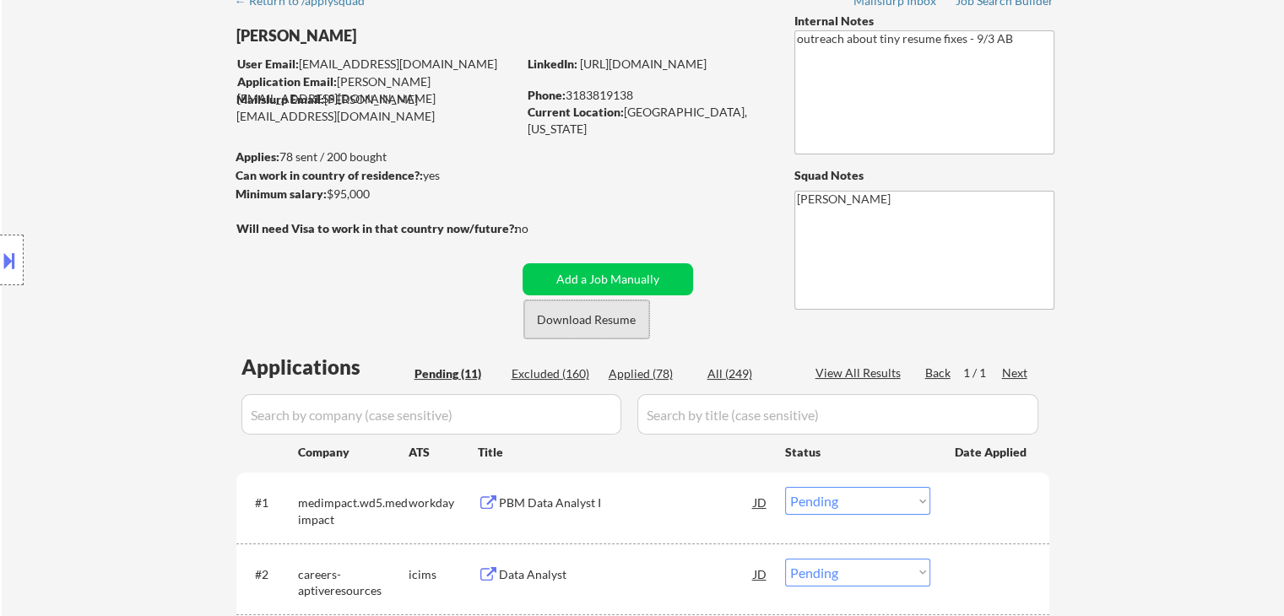
click at [622, 321] on button "Download Resume" at bounding box center [586, 320] width 125 height 38
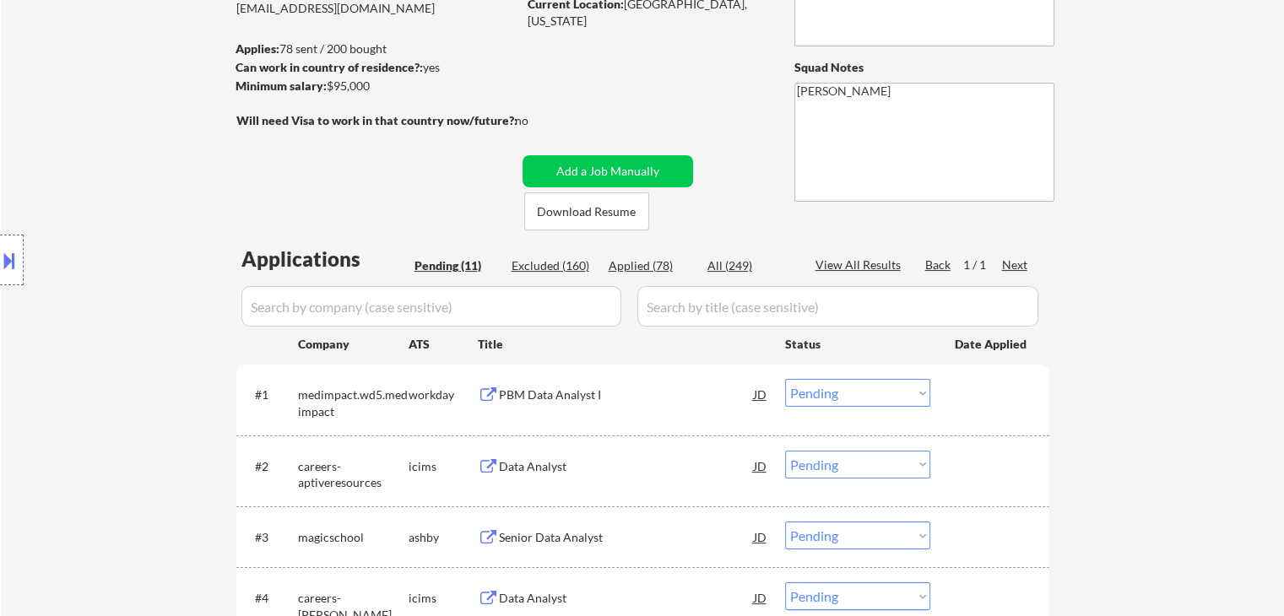
scroll to position [338, 0]
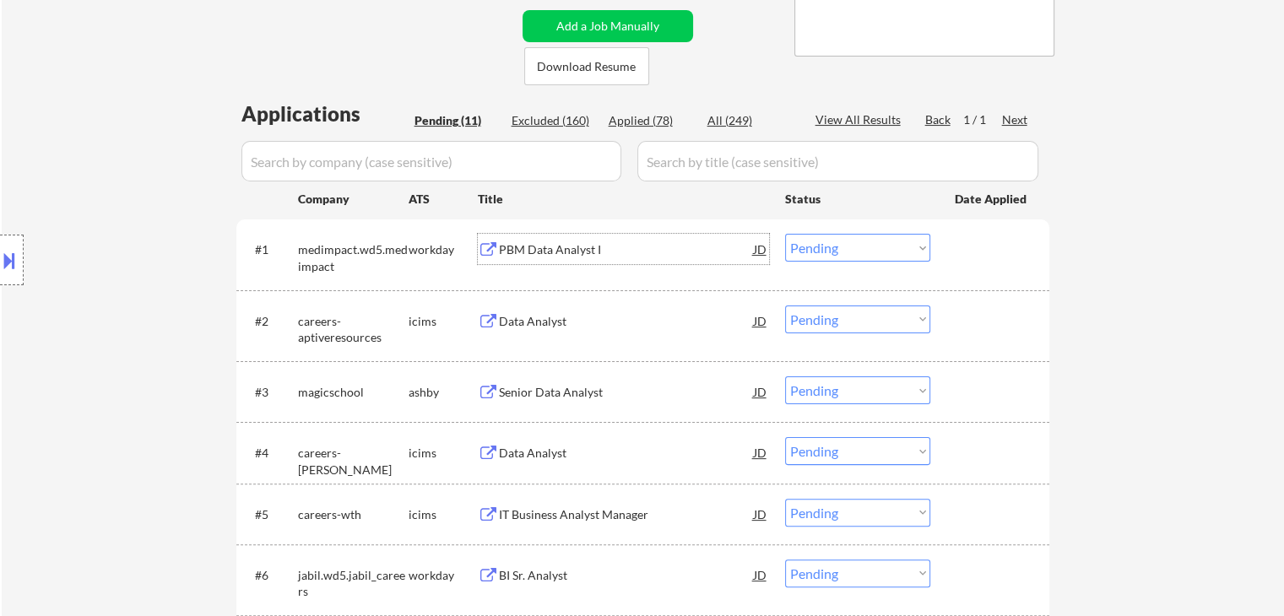
click at [554, 248] on div "PBM Data Analyst I" at bounding box center [626, 249] width 255 height 17
